Goal: Task Accomplishment & Management: Complete application form

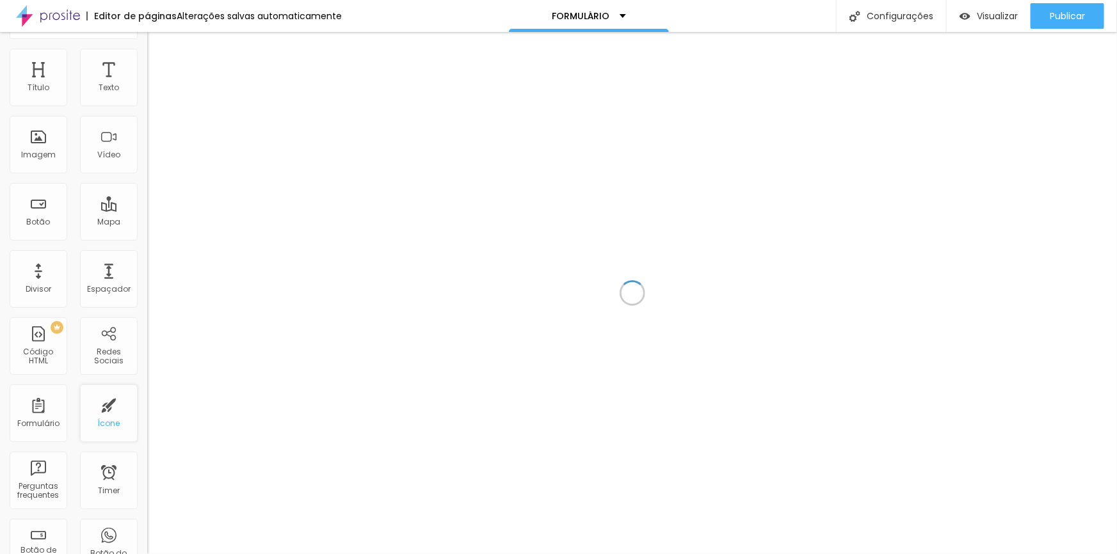
scroll to position [25, 0]
click at [44, 410] on div "Formulário" at bounding box center [39, 414] width 58 height 58
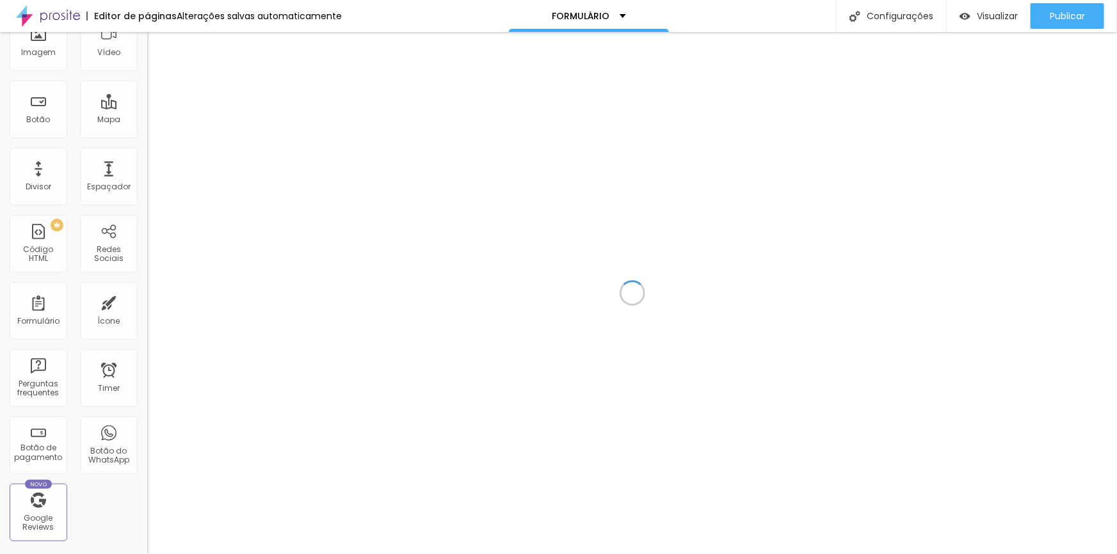
scroll to position [167, 0]
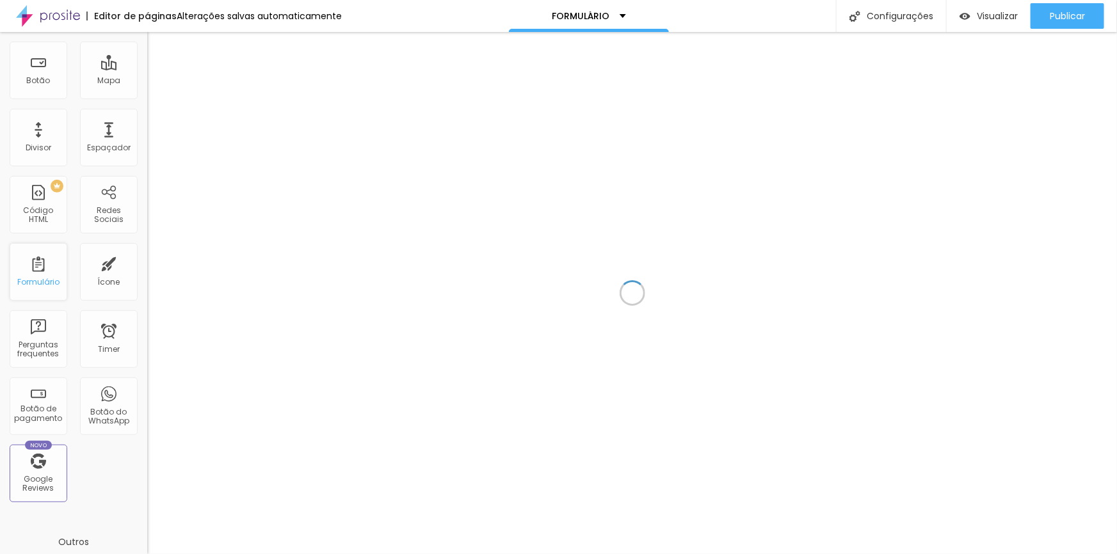
click at [46, 273] on div "Formulário" at bounding box center [39, 272] width 58 height 58
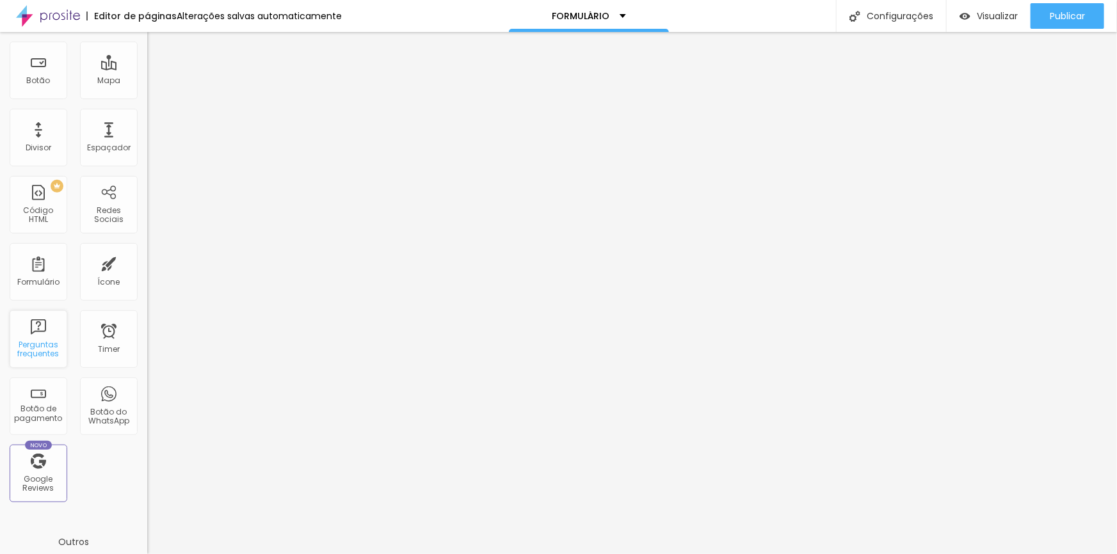
scroll to position [125, 0]
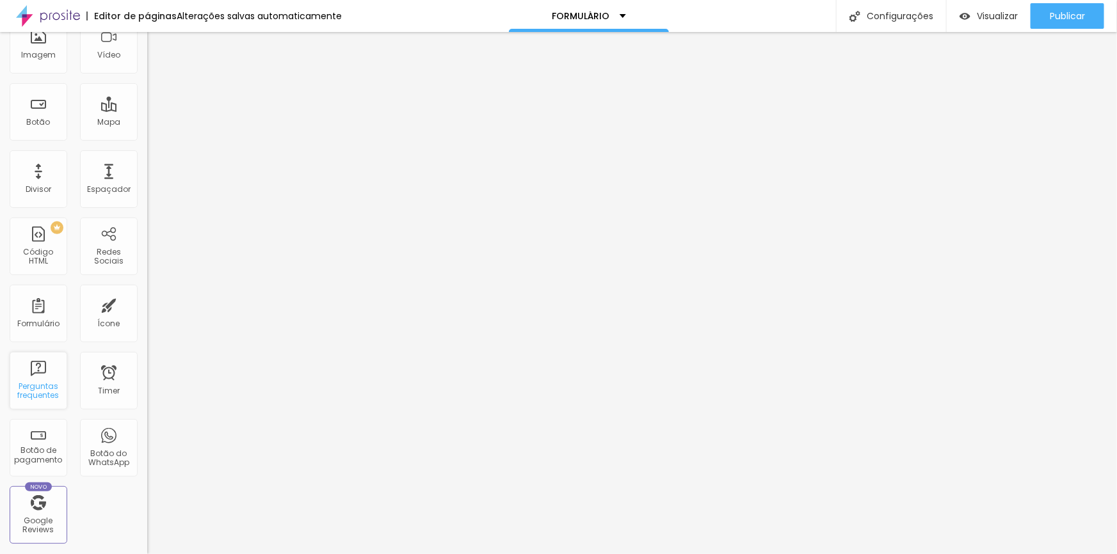
click at [32, 371] on div "Perguntas frequentes" at bounding box center [39, 381] width 58 height 58
click at [19, 288] on div "Formulário" at bounding box center [39, 314] width 58 height 58
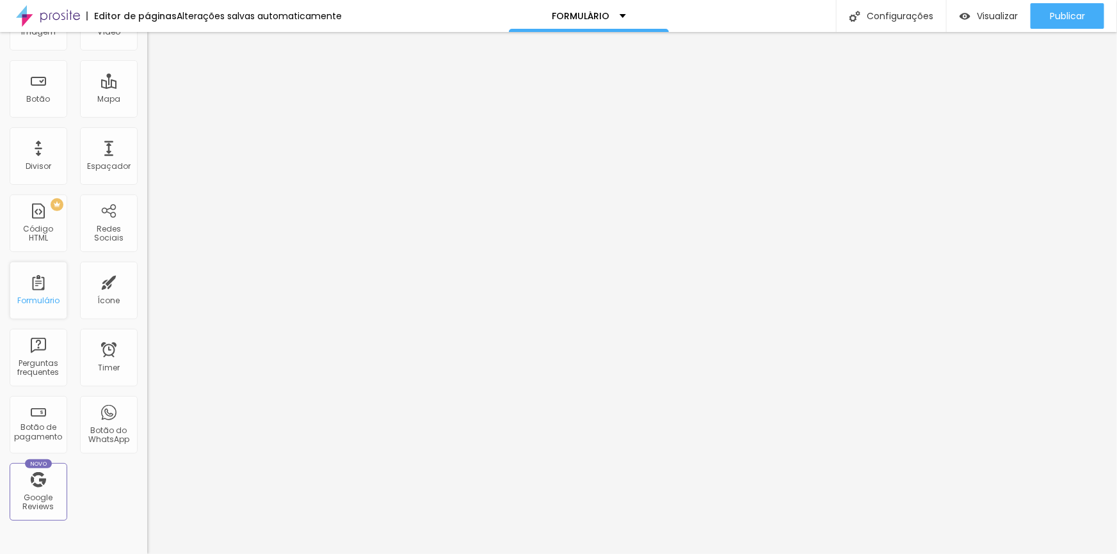
scroll to position [145, 0]
click at [38, 288] on div "Formulário" at bounding box center [39, 295] width 58 height 58
click at [36, 296] on div "Formulário" at bounding box center [39, 295] width 58 height 58
click at [35, 301] on div "Formulário" at bounding box center [38, 304] width 42 height 9
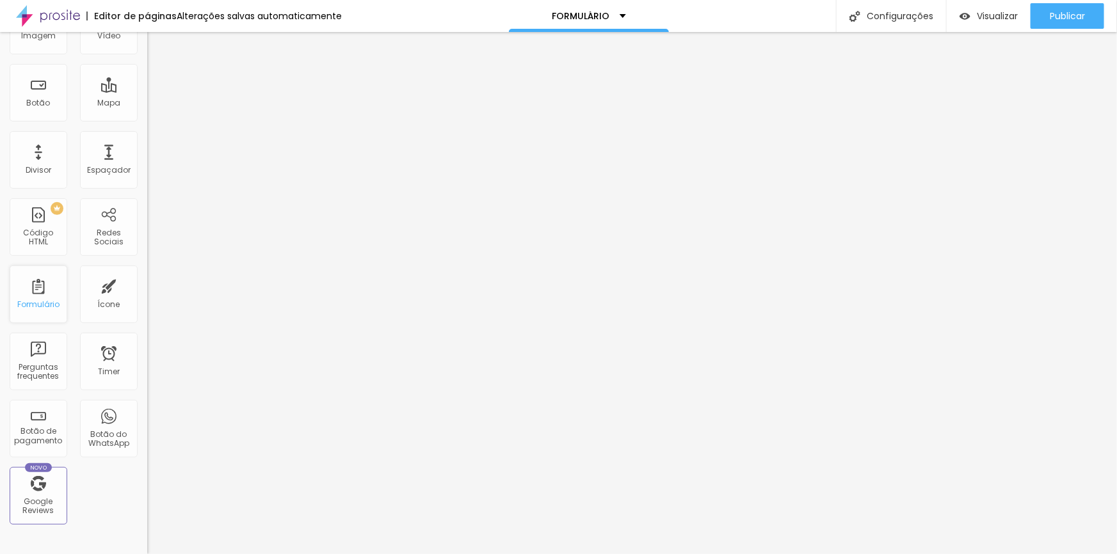
click at [38, 300] on div "Formulário" at bounding box center [38, 304] width 42 height 9
click at [35, 300] on div "Formulário" at bounding box center [38, 304] width 42 height 9
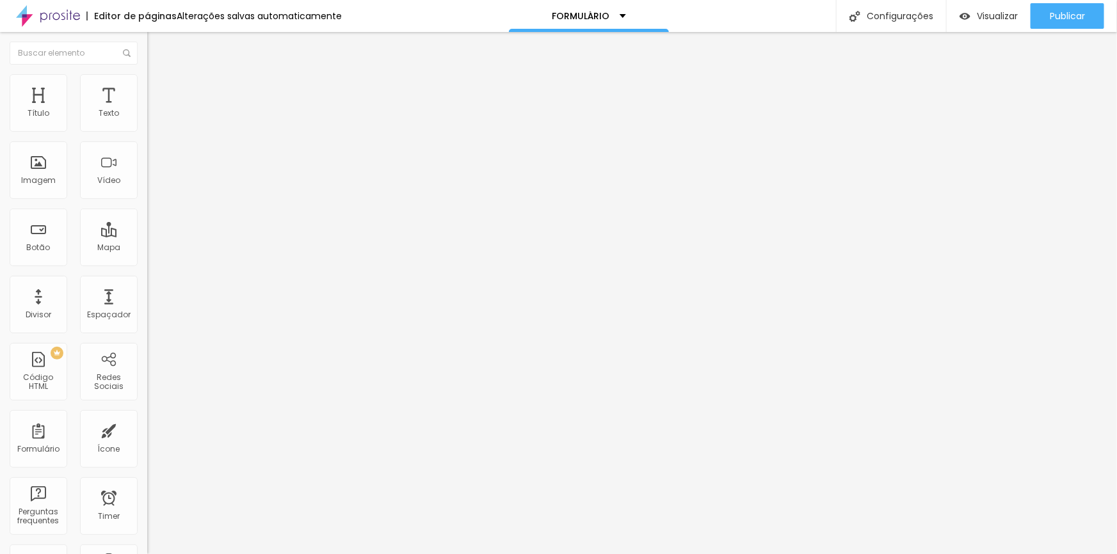
type input "Nome Completo"
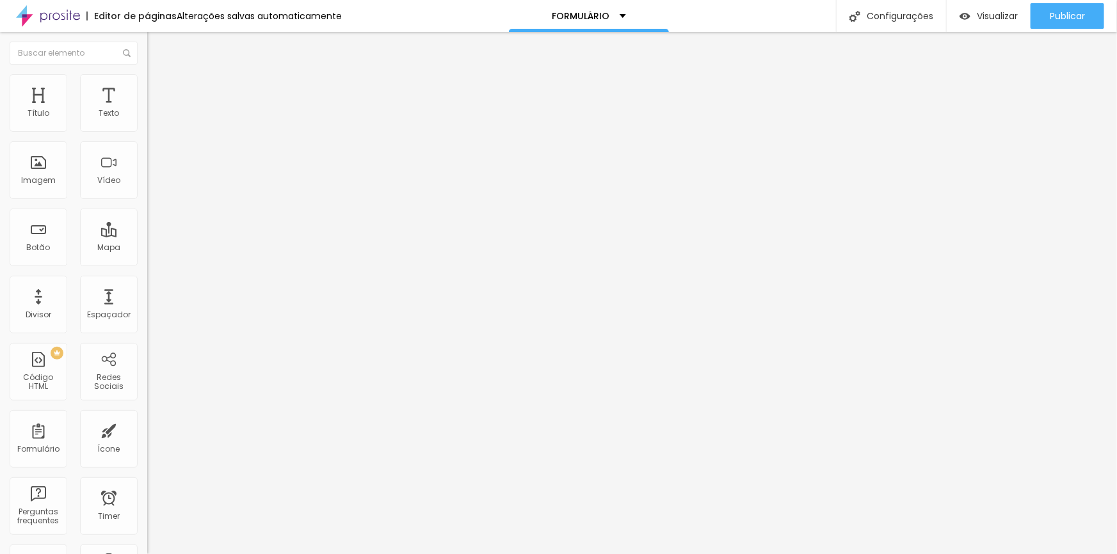
type input "Data de [PERSON_NAME]"
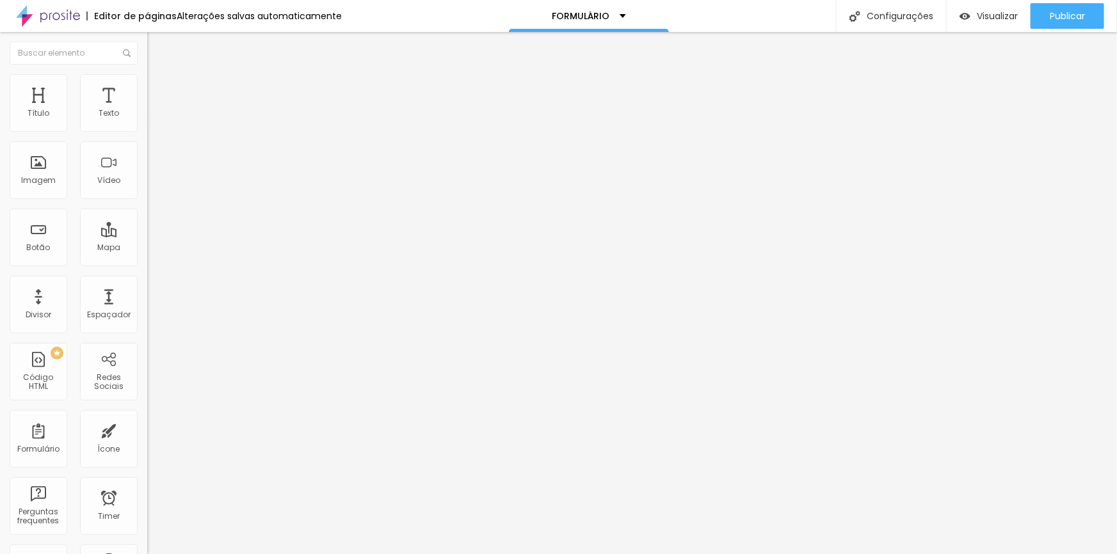
scroll to position [61, 0]
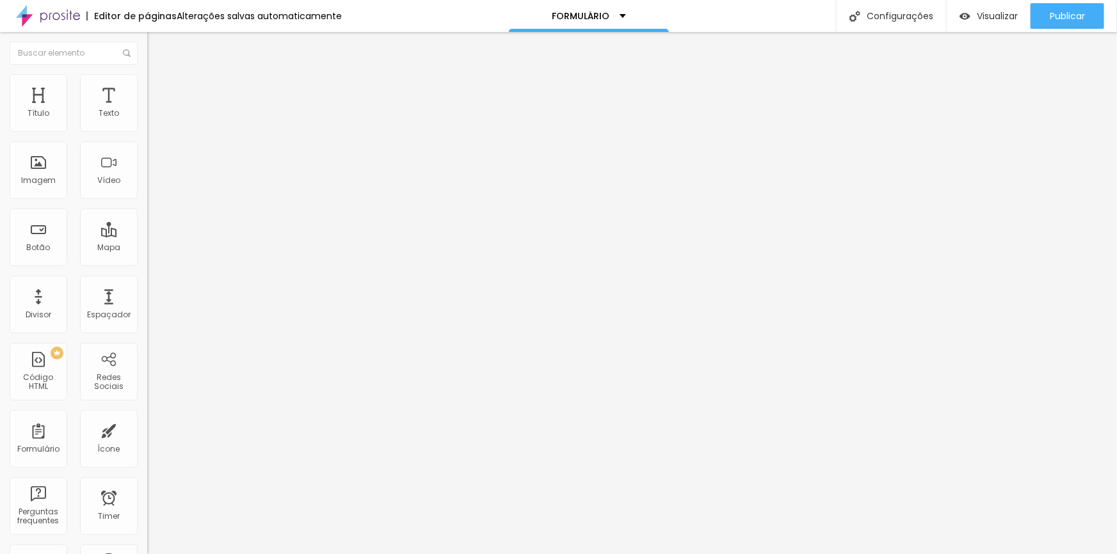
type input "T"
type input "RG:"
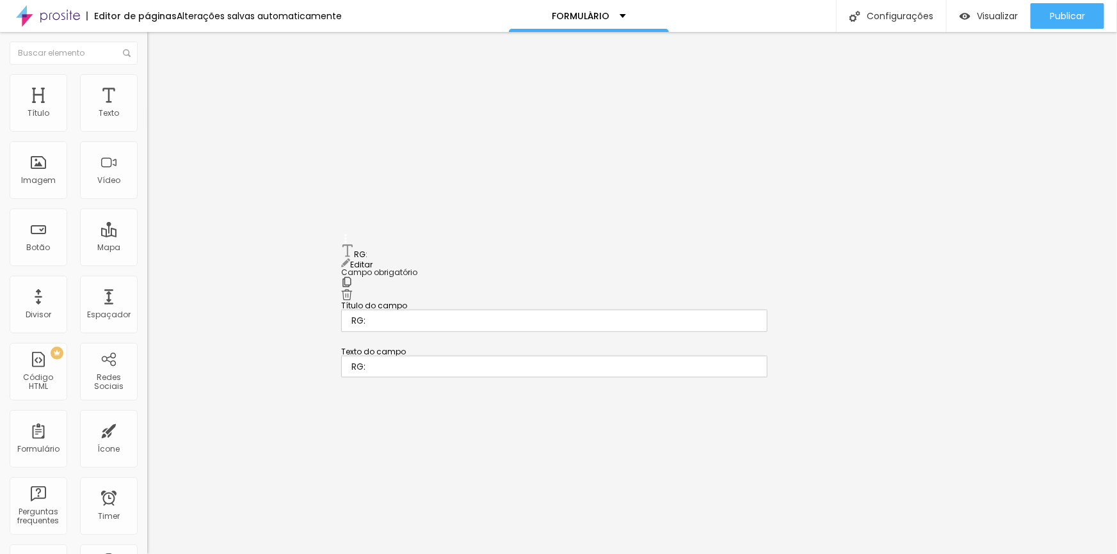
type input "RG:"
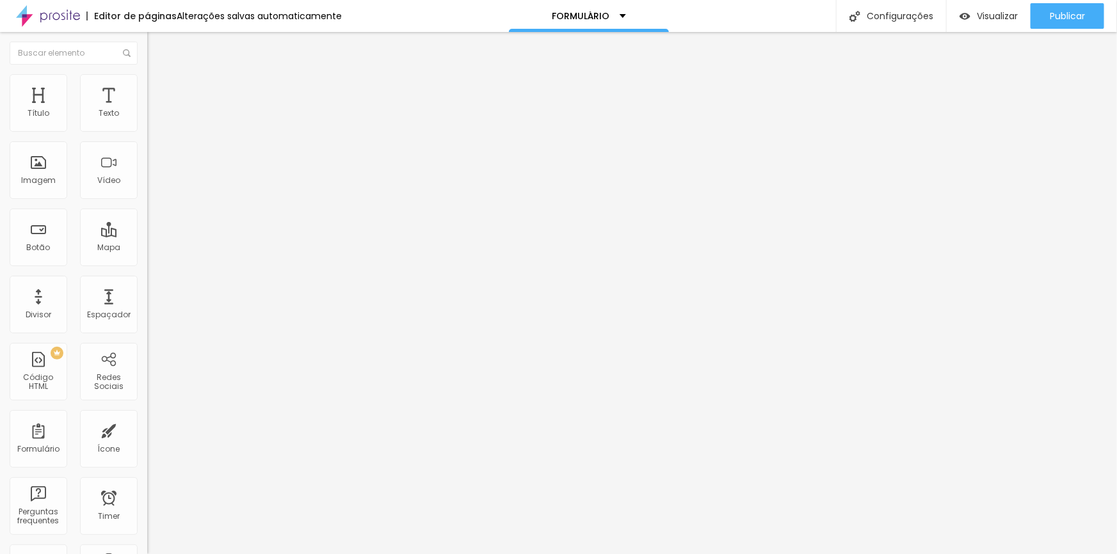
type input "C"
type input "CPF:"
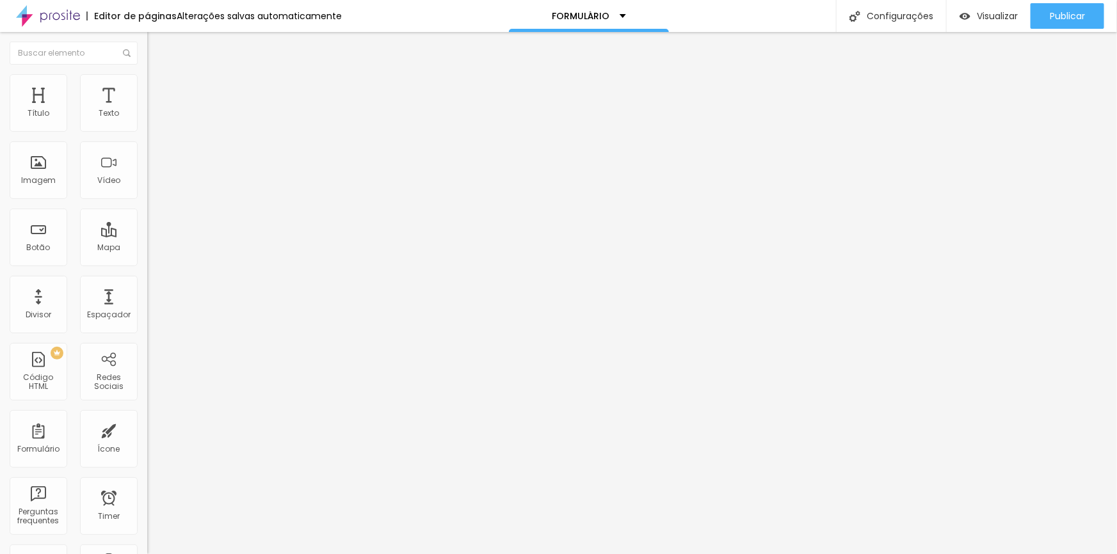
type input "R"
type input "CPF:"
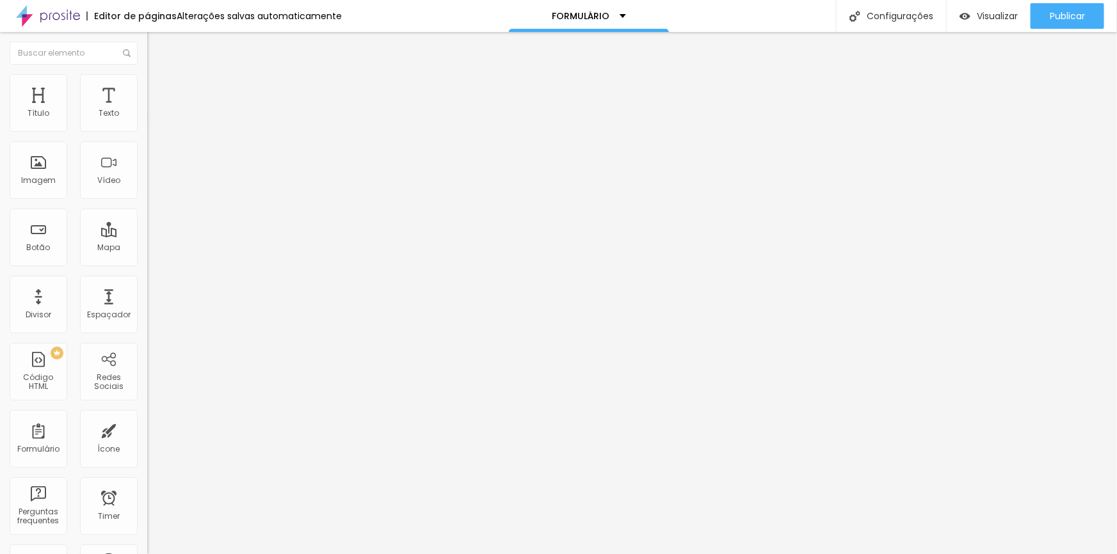
type input "C"
type input "Endereço"
type input "R"
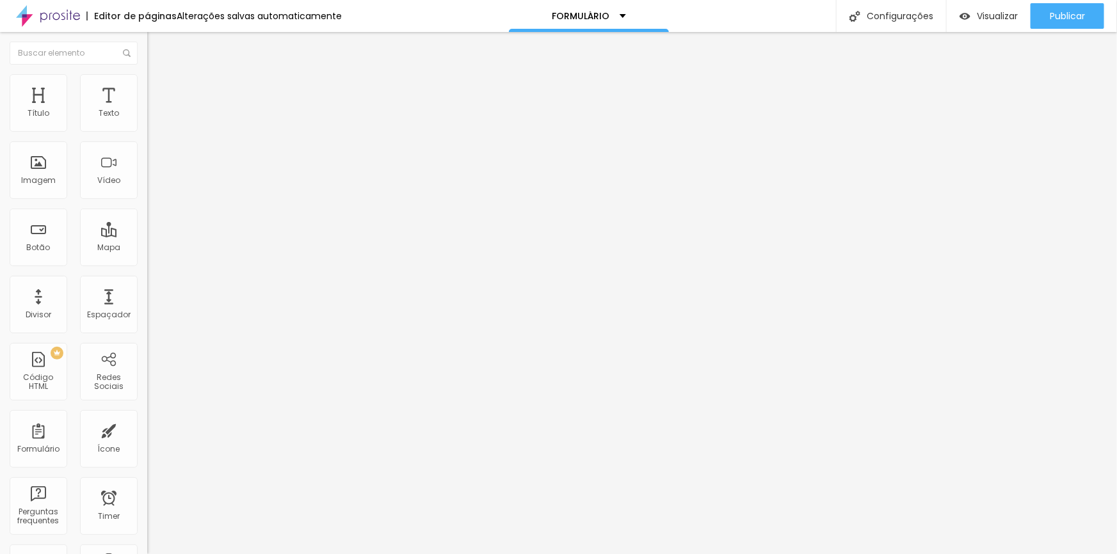
type input "Endereço"
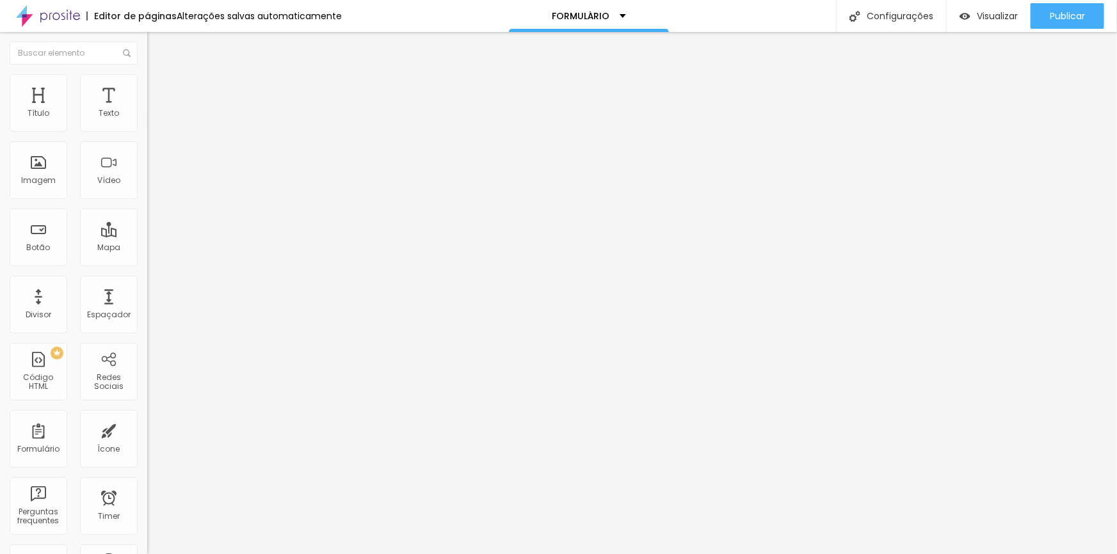
type input "CPF"
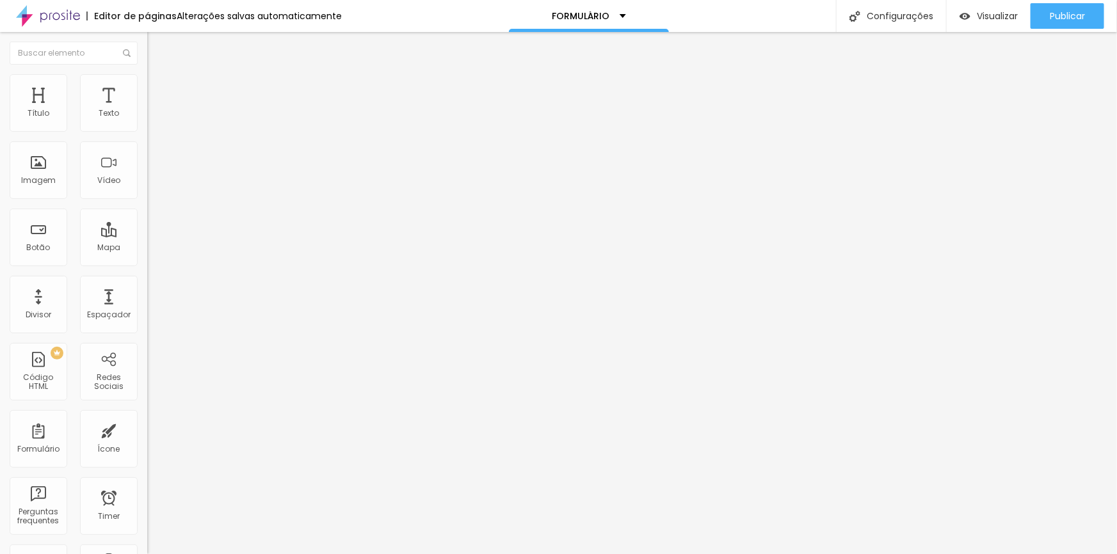
type input "RG"
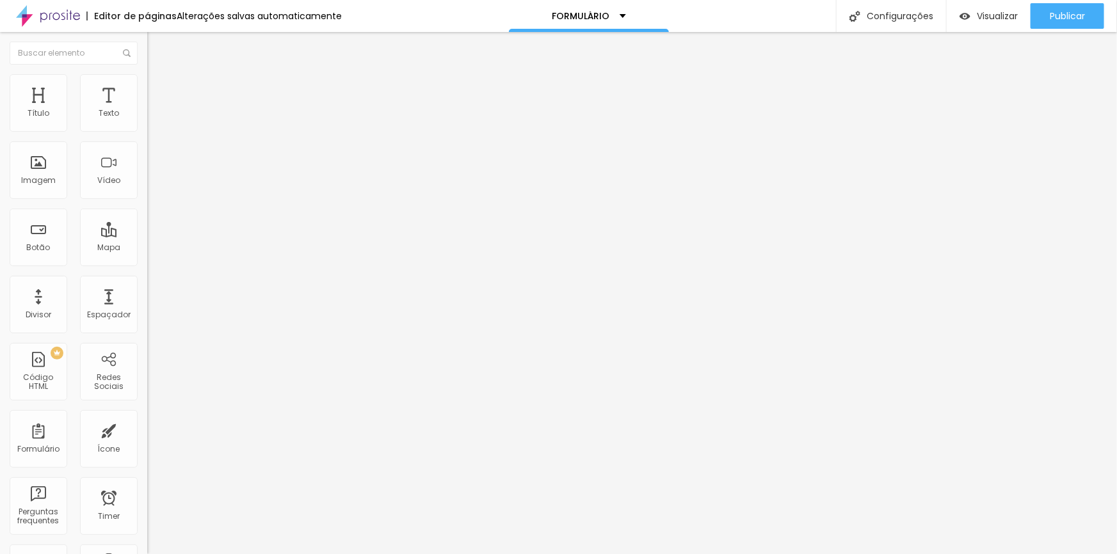
type input "C"
type input "Telefone"
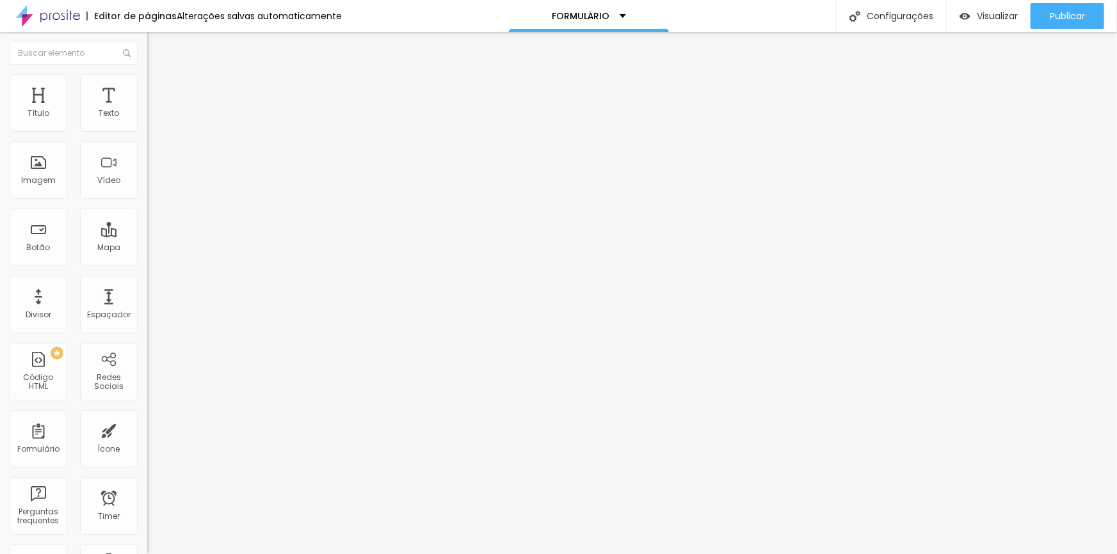
type input "Telefone"
type input "Contato"
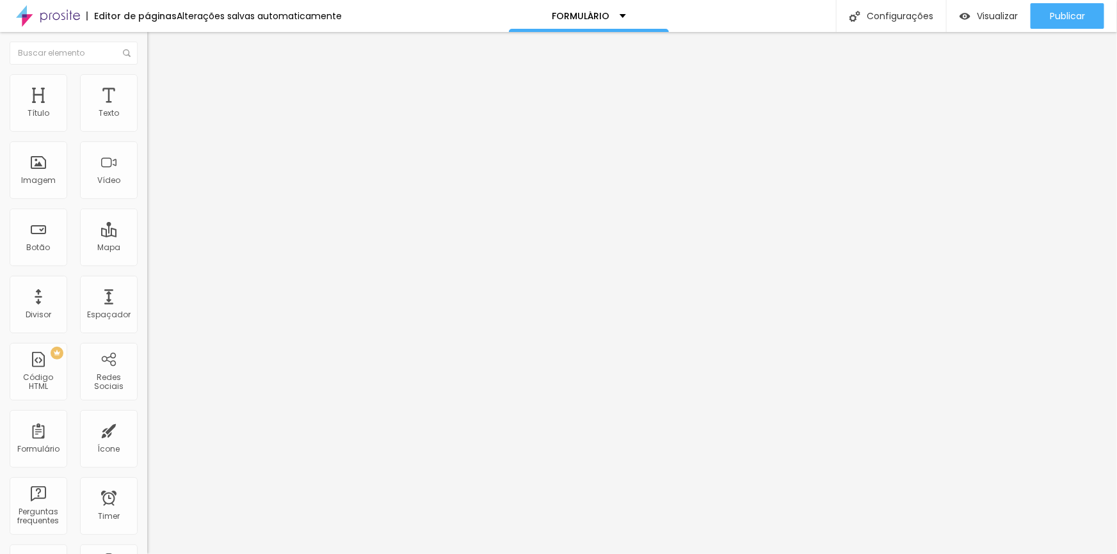
click at [1064, 24] on div "Publicar" at bounding box center [1067, 16] width 35 height 26
click at [993, 19] on span "Visualizar" at bounding box center [985, 16] width 41 height 10
click at [159, 88] on span "Estilo" at bounding box center [169, 82] width 20 height 11
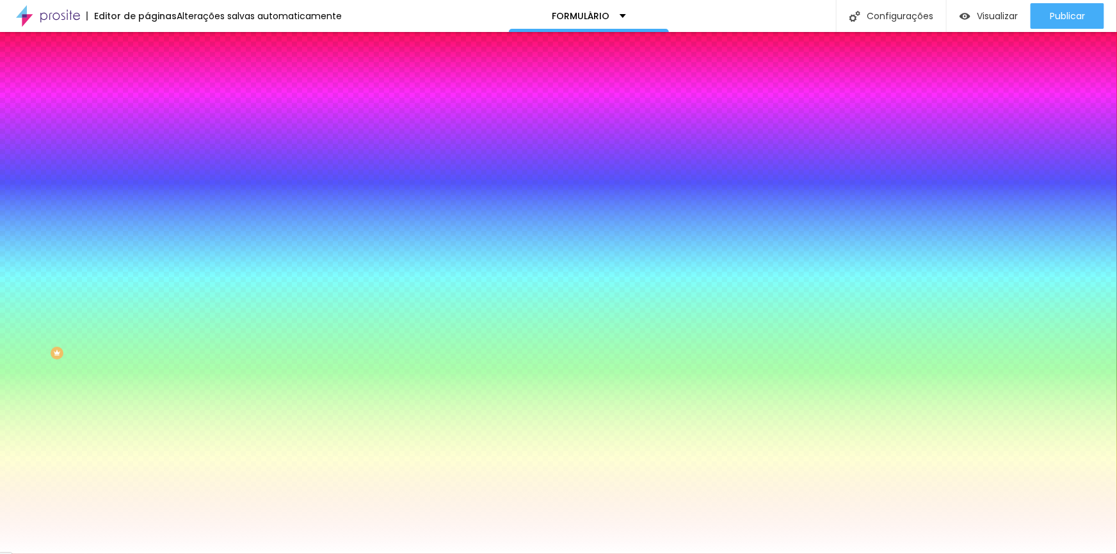
click at [147, 87] on li "Avançado" at bounding box center [220, 93] width 147 height 13
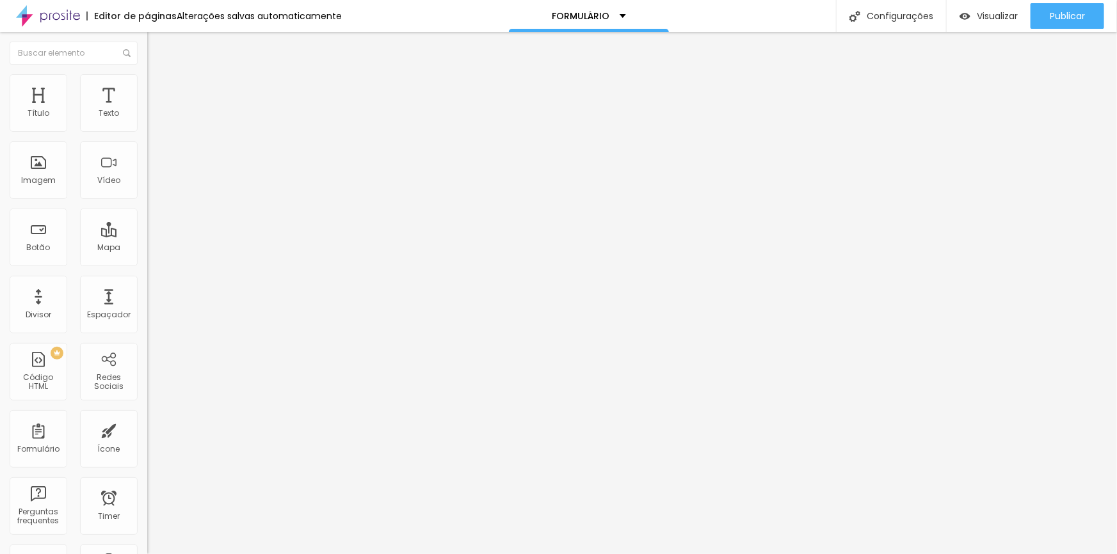
click at [147, 74] on li "Conteúdo" at bounding box center [220, 67] width 147 height 13
click at [157, 46] on img "button" at bounding box center [162, 47] width 10 height 10
click at [159, 87] on span "Estilo" at bounding box center [169, 82] width 20 height 11
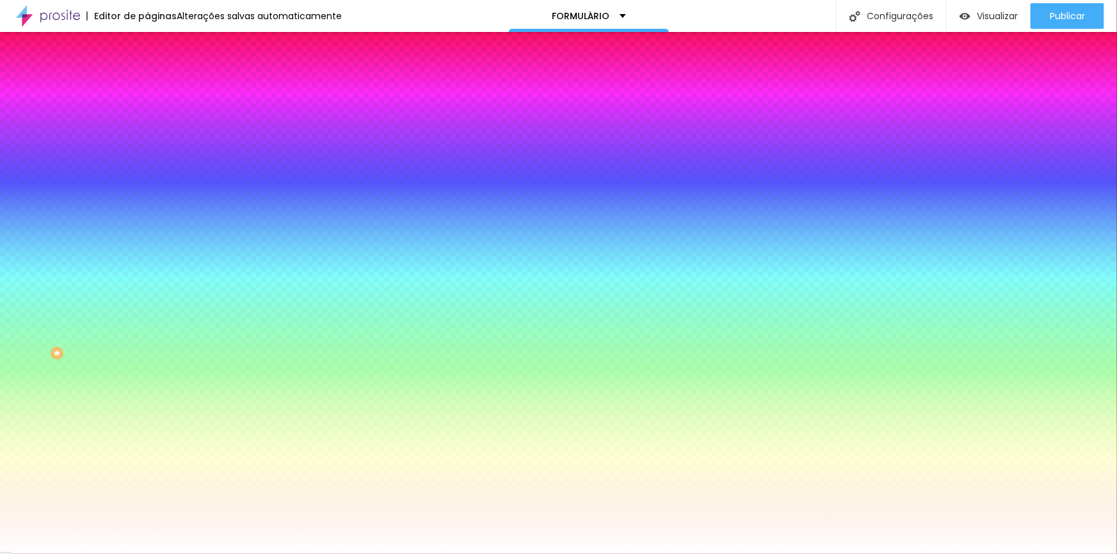
click at [159, 90] on span "Avançado" at bounding box center [180, 95] width 42 height 11
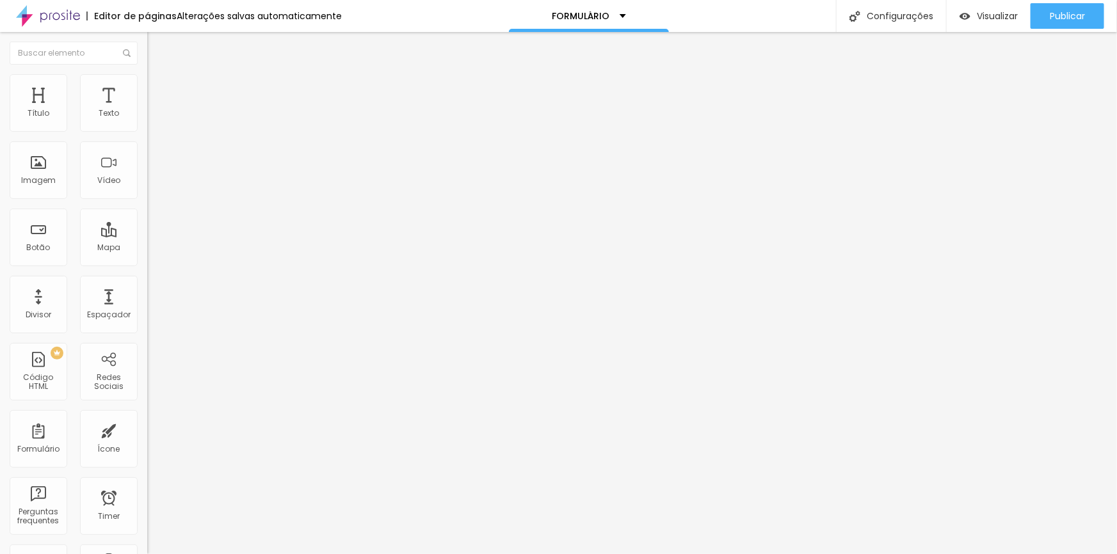
click at [159, 76] on span "Conteúdo" at bounding box center [179, 70] width 40 height 11
click at [147, 129] on img at bounding box center [151, 133] width 8 height 8
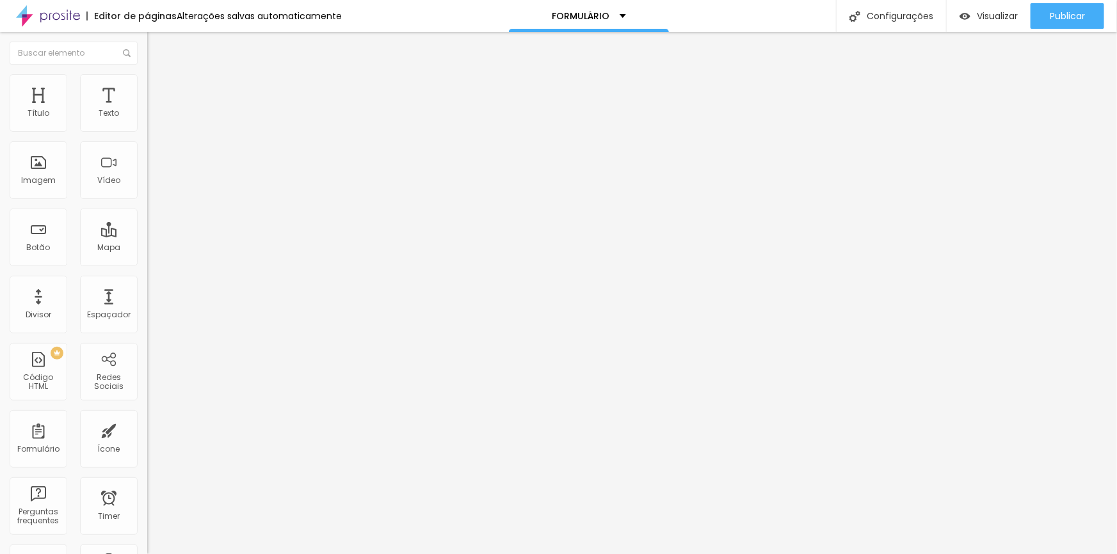
type input "C"
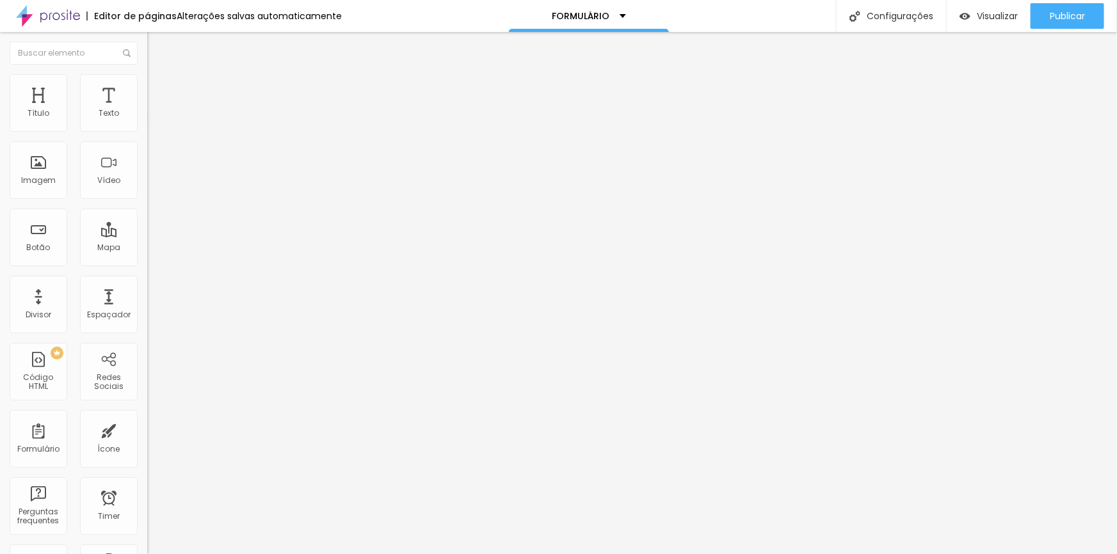
type input "d"
type input "Data de [PERSON_NAME]"
type input "R"
type input "data de nascimento"
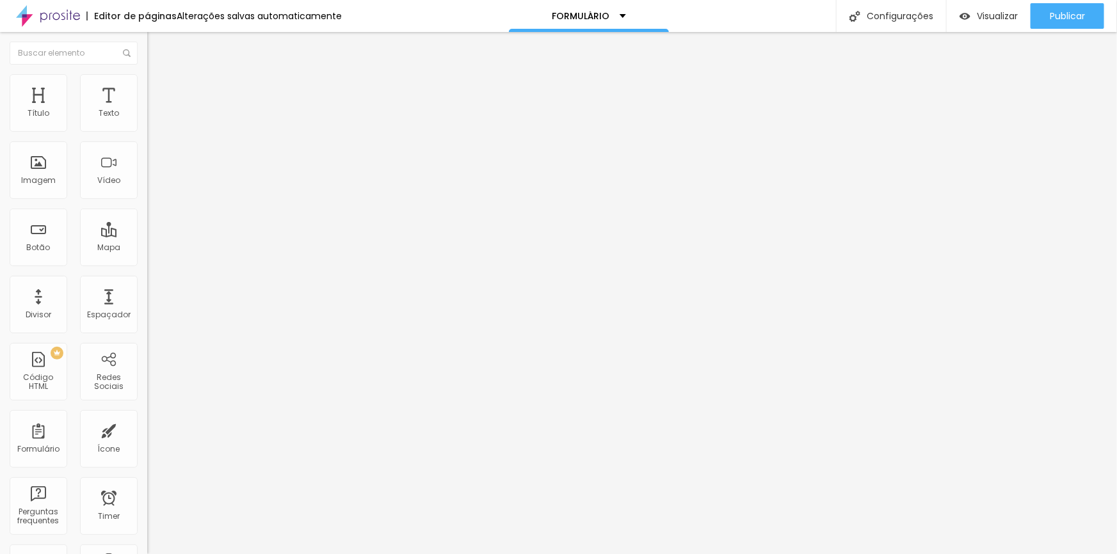
click at [147, 109] on span "Formulário" at bounding box center [168, 103] width 42 height 11
click at [147, 129] on img at bounding box center [151, 133] width 8 height 8
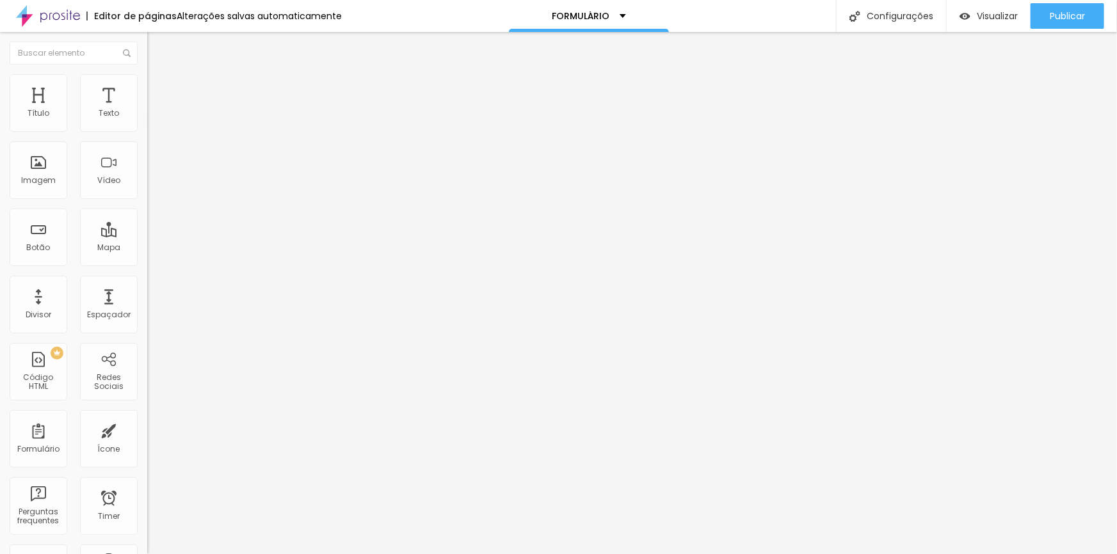
paste input "Coloque seu nome aqui"
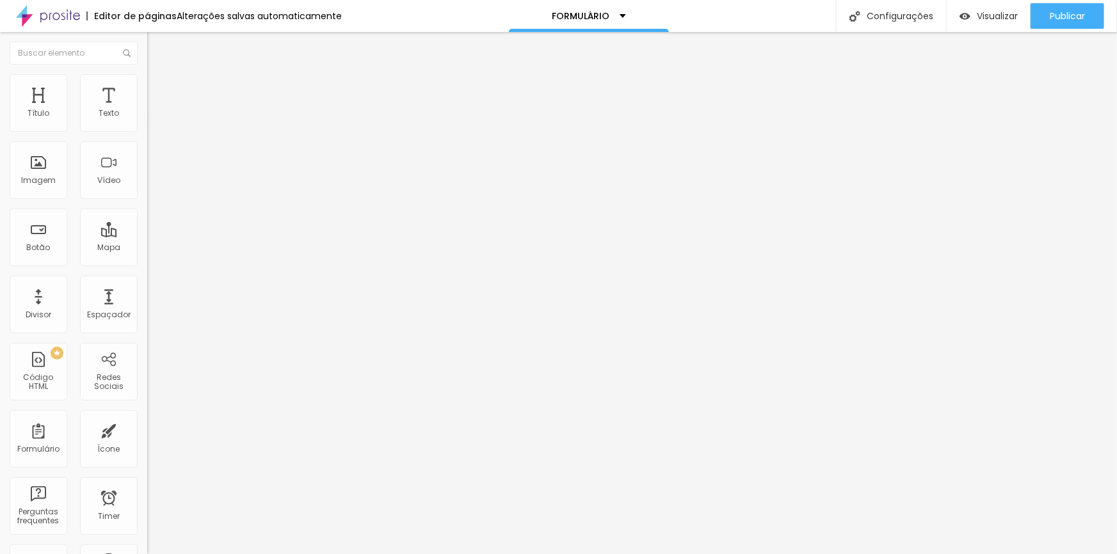
type input "Coloque sua data de nascimento aqui"
paste input "Coloque seu nome aqui"
type input "Coloque seu RG aqui"
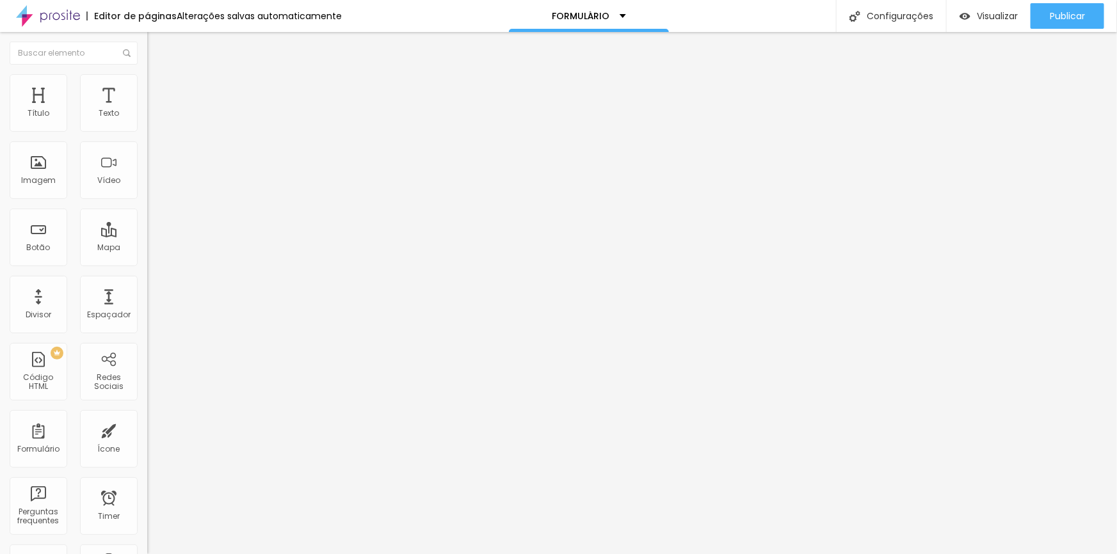
type input "C"
paste input "Coloque seu nome aqui"
type input "Coloque seu CPF aqui"
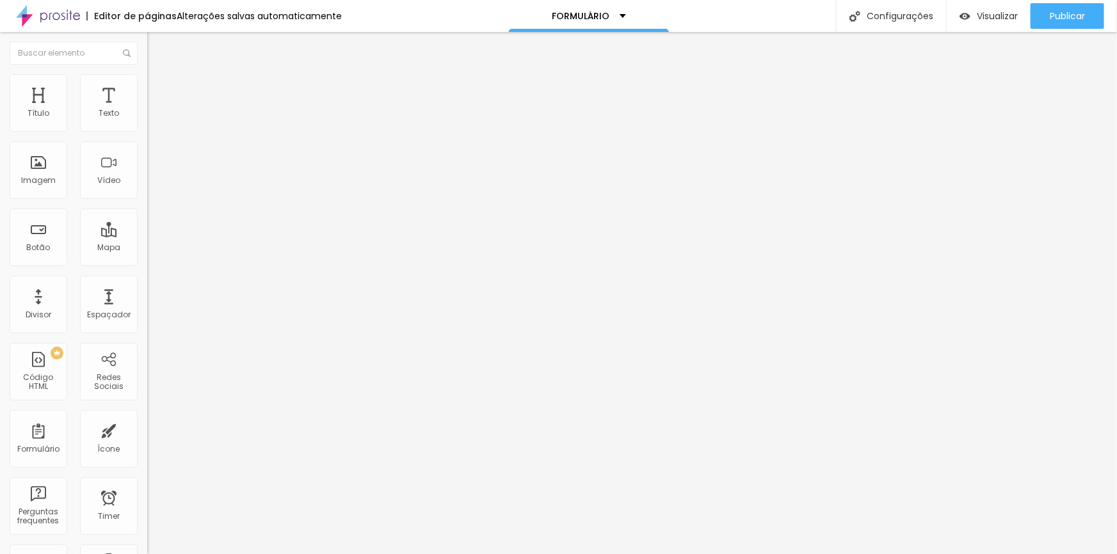
scroll to position [103, 0]
paste input "Coloque seu nome aqui"
type input "Coloque seu endereço aqui"
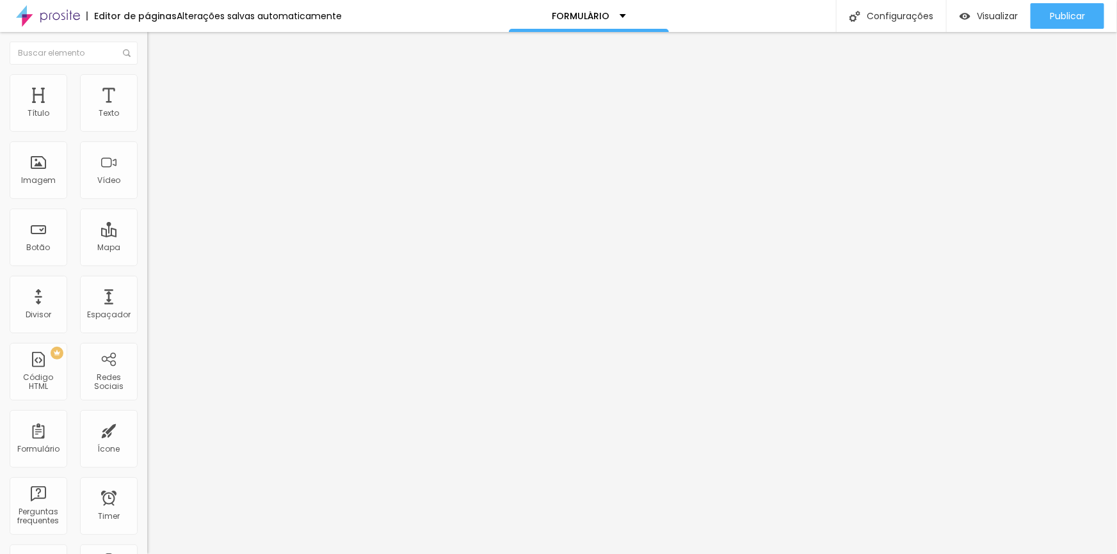
paste input "Coloque seu nome aqui"
type input "Coloque seu telefone aqui"
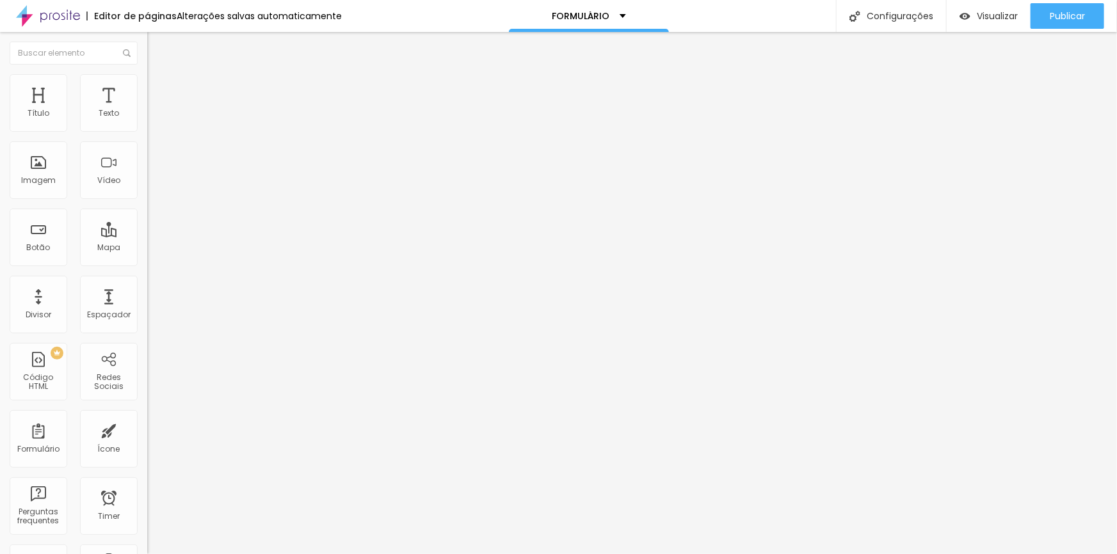
click at [147, 129] on img at bounding box center [151, 133] width 8 height 8
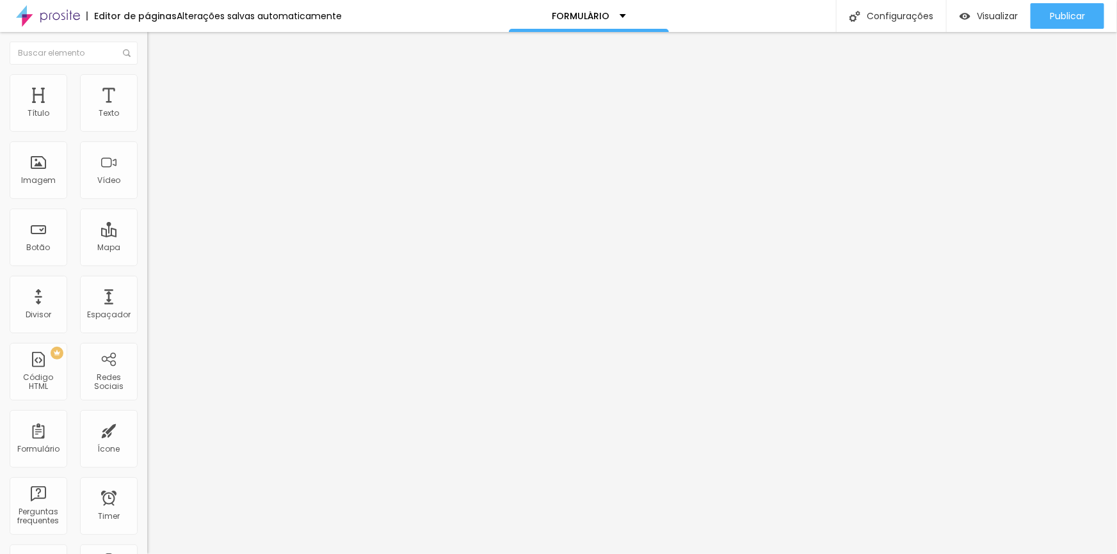
click at [147, 129] on img at bounding box center [151, 133] width 8 height 8
radio input "true"
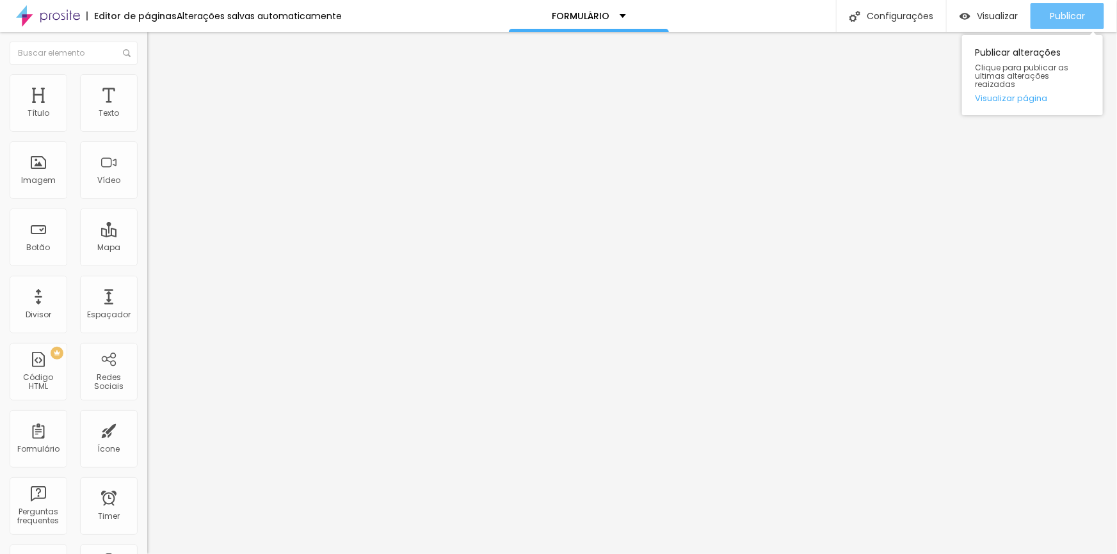
click at [1059, 15] on span "Publicar" at bounding box center [1067, 16] width 35 height 10
click at [147, 129] on img at bounding box center [151, 133] width 8 height 8
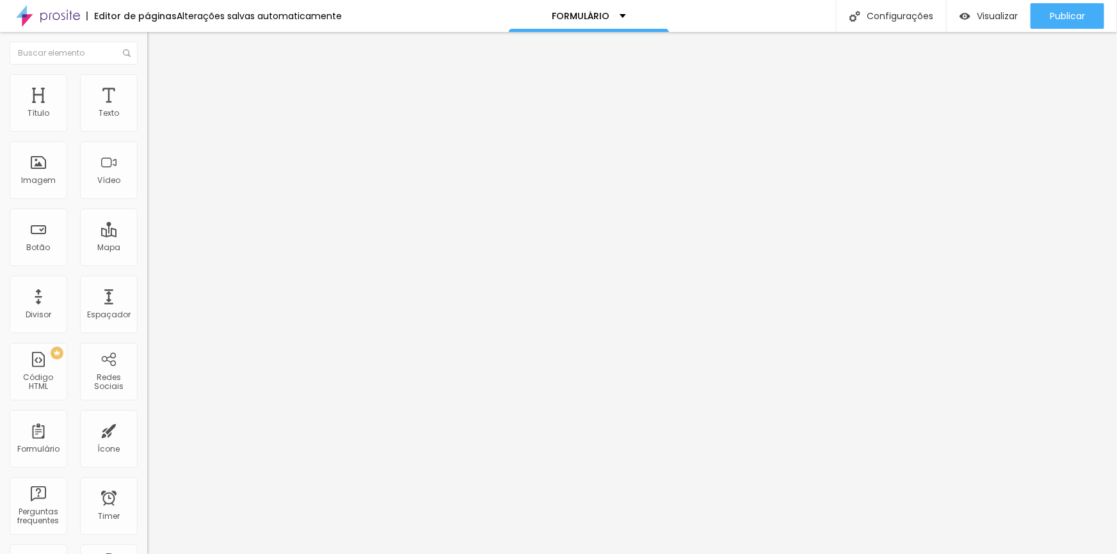
radio input "true"
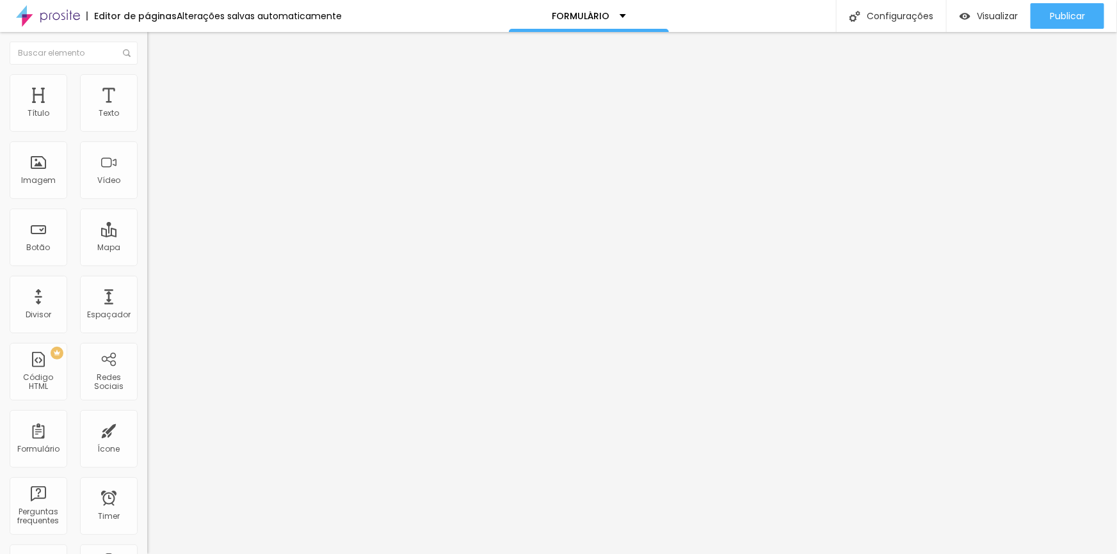
click at [1069, 12] on span "Publicar" at bounding box center [1067, 16] width 35 height 10
